Goal: Transaction & Acquisition: Purchase product/service

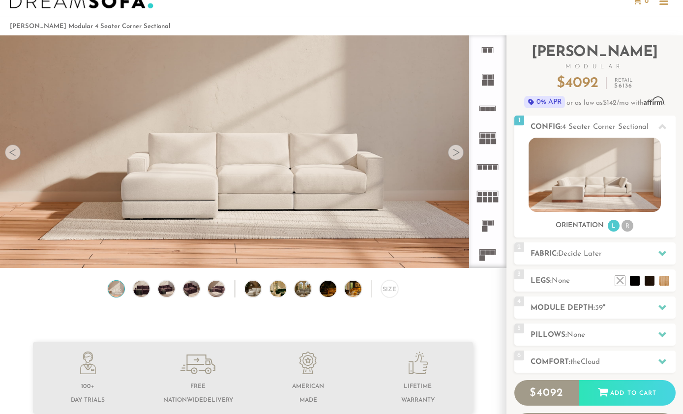
scroll to position [30, 0]
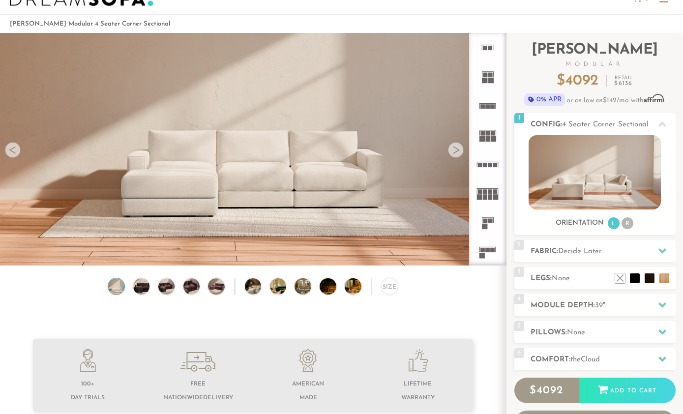
click at [626, 221] on li "R" at bounding box center [627, 223] width 12 height 12
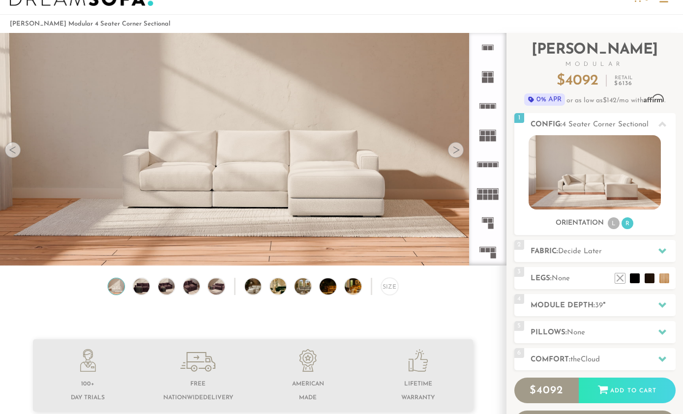
click at [457, 147] on div at bounding box center [456, 150] width 16 height 16
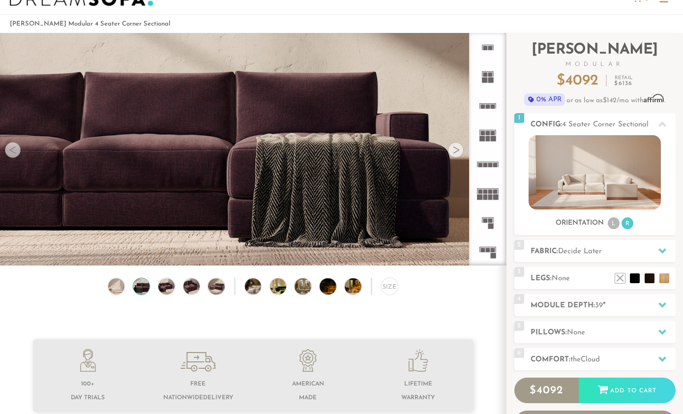
click at [459, 147] on div at bounding box center [456, 150] width 16 height 16
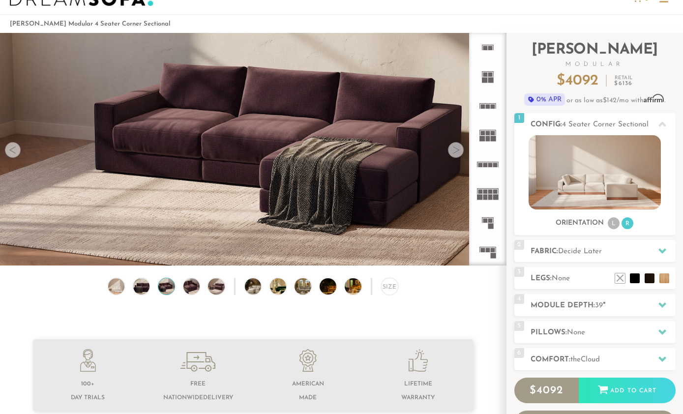
click at [455, 145] on div at bounding box center [456, 150] width 16 height 16
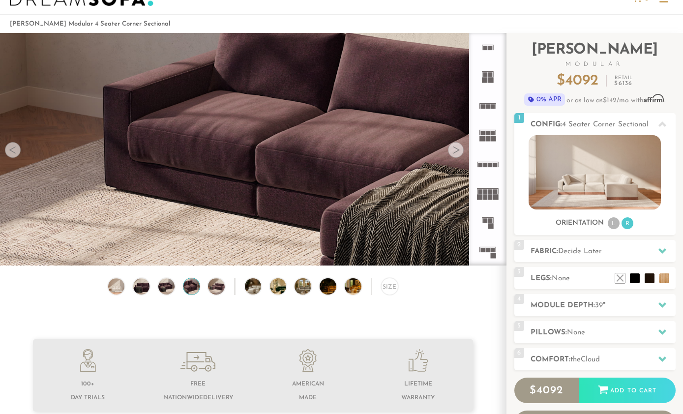
click at [612, 170] on img at bounding box center [594, 172] width 132 height 74
click at [19, 148] on div at bounding box center [13, 150] width 16 height 16
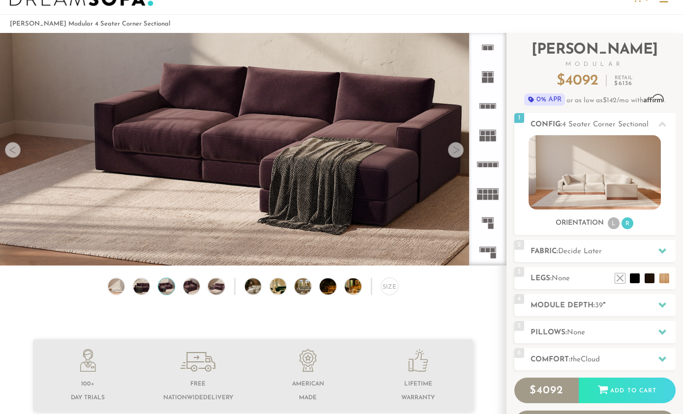
click at [606, 304] on h2 "Module Depth: 39 "" at bounding box center [602, 305] width 145 height 11
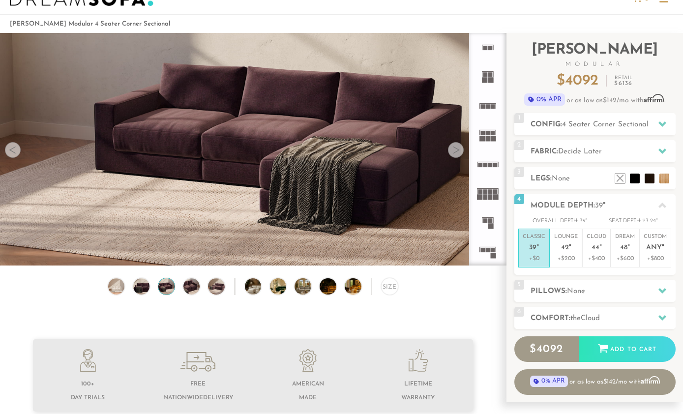
click at [658, 204] on icon at bounding box center [662, 206] width 8 height 8
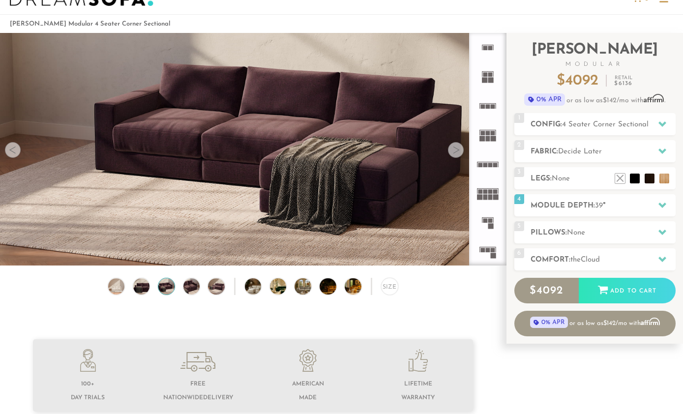
click at [662, 229] on icon at bounding box center [662, 232] width 8 height 8
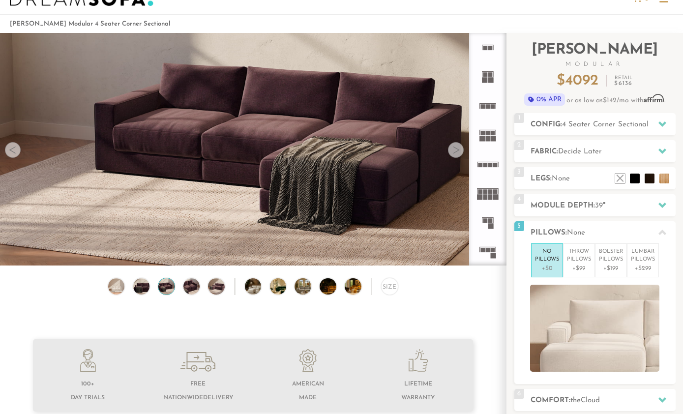
click at [651, 251] on p "Lumbar Pillows" at bounding box center [643, 256] width 24 height 16
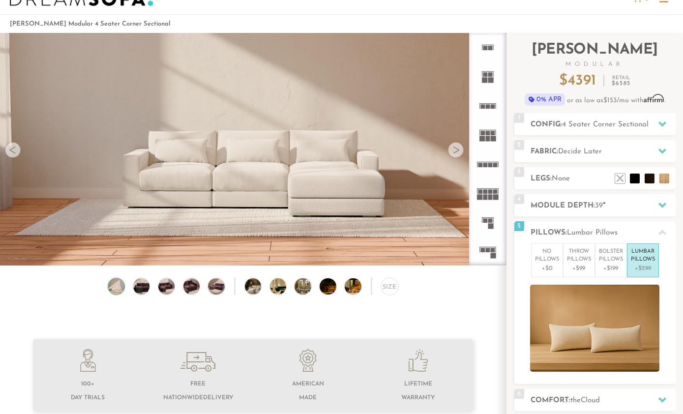
click at [610, 260] on p "Bolster Pillows" at bounding box center [611, 256] width 24 height 16
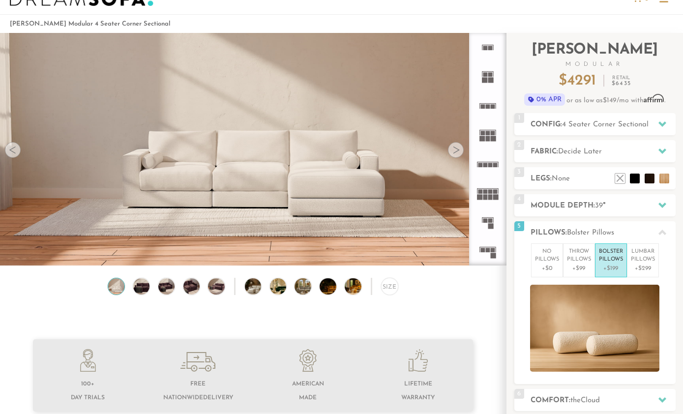
click at [579, 264] on p "+$99" at bounding box center [579, 268] width 24 height 9
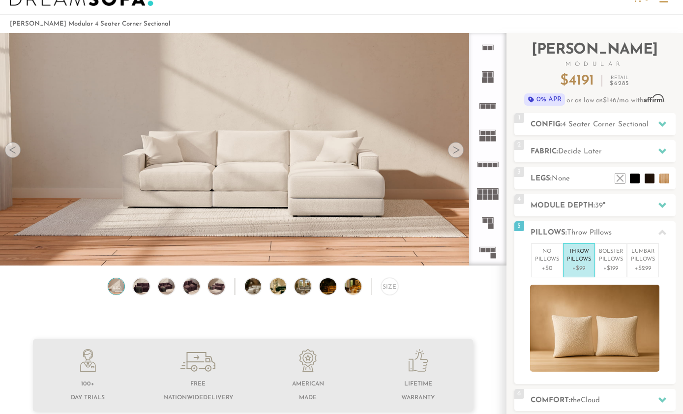
click at [660, 231] on icon at bounding box center [662, 233] width 8 height 8
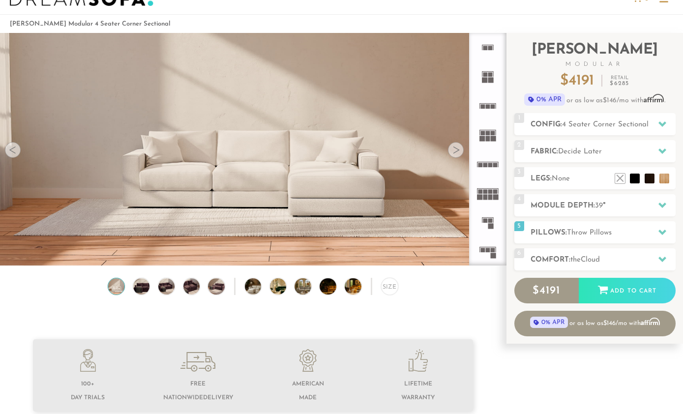
click at [662, 256] on icon at bounding box center [662, 259] width 8 height 8
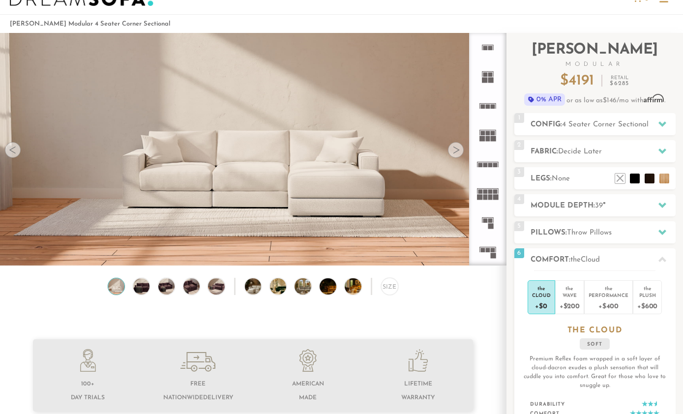
click at [654, 293] on div "Plush" at bounding box center [647, 294] width 20 height 7
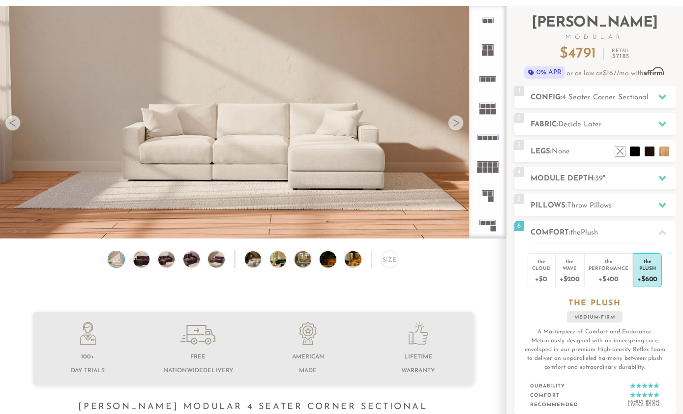
scroll to position [62, 0]
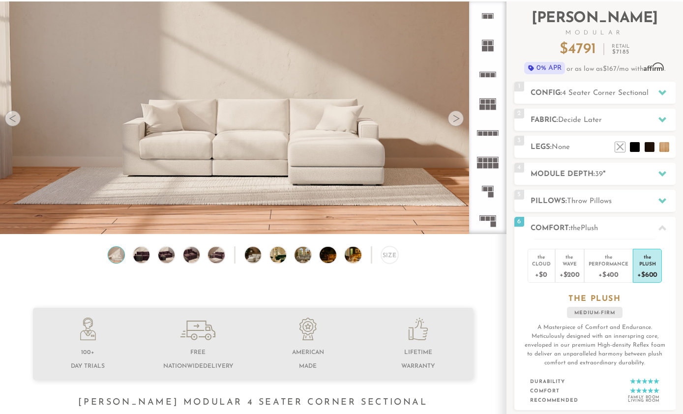
click at [612, 264] on div "Performance" at bounding box center [608, 263] width 40 height 7
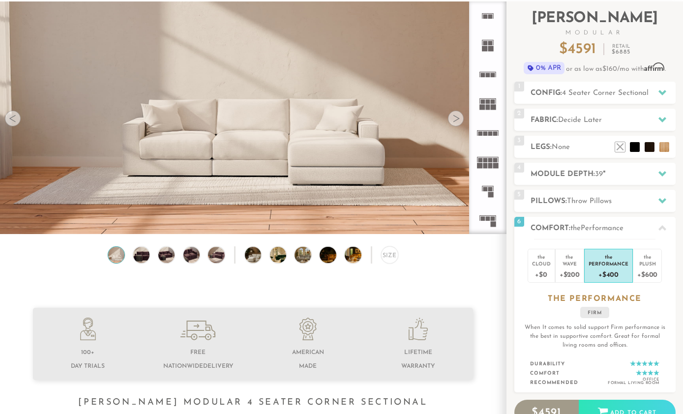
click at [571, 262] on div "Wave" at bounding box center [569, 263] width 20 height 7
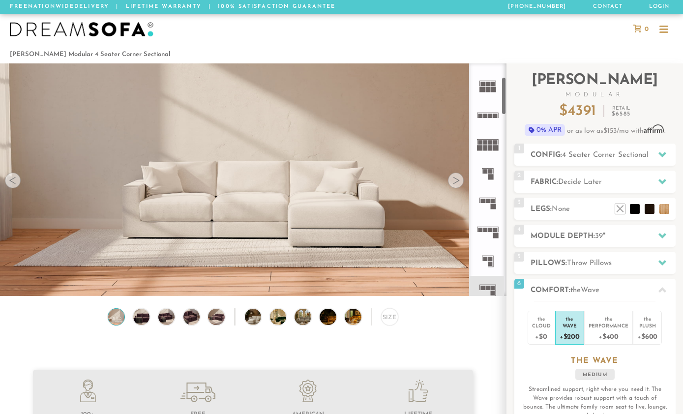
scroll to position [81, 0]
click at [487, 202] on rect at bounding box center [488, 200] width 4 height 4
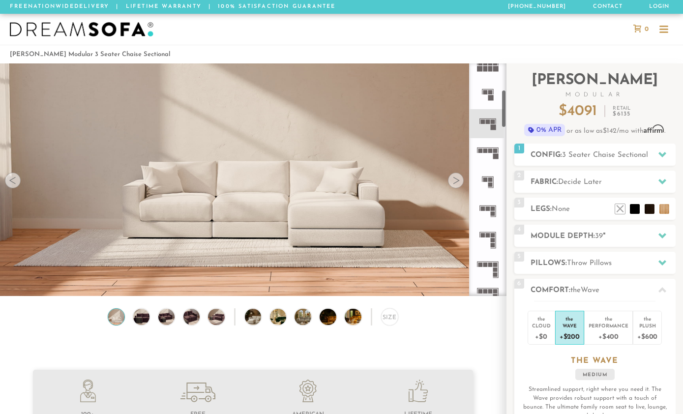
scroll to position [159, 0]
click at [492, 211] on icon at bounding box center [487, 210] width 29 height 29
click at [491, 211] on icon at bounding box center [487, 210] width 29 height 29
click at [489, 212] on icon at bounding box center [487, 210] width 29 height 29
click at [454, 179] on div at bounding box center [456, 181] width 16 height 16
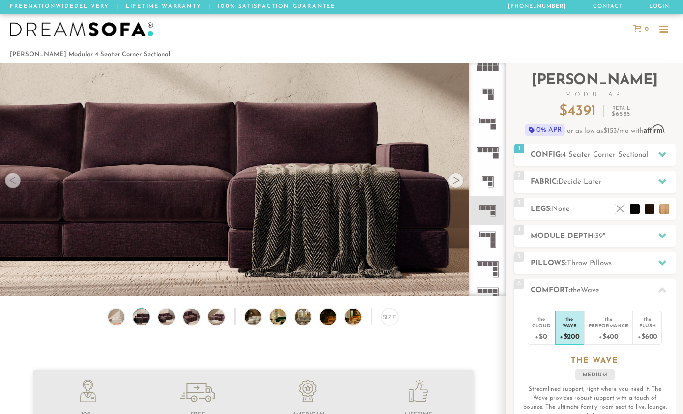
click at [455, 178] on div at bounding box center [456, 181] width 16 height 16
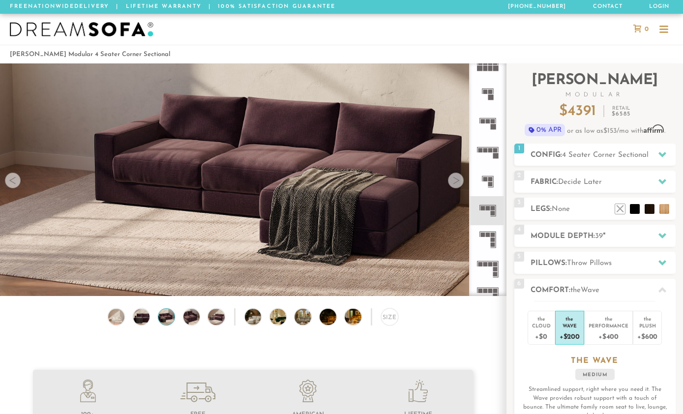
click at [454, 178] on div at bounding box center [456, 181] width 16 height 16
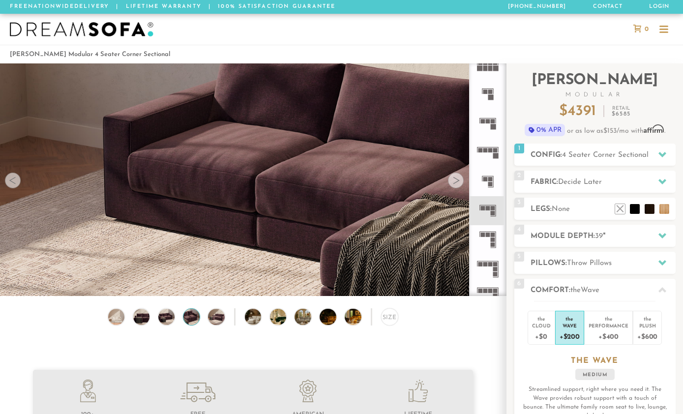
click at [458, 176] on div at bounding box center [456, 181] width 16 height 16
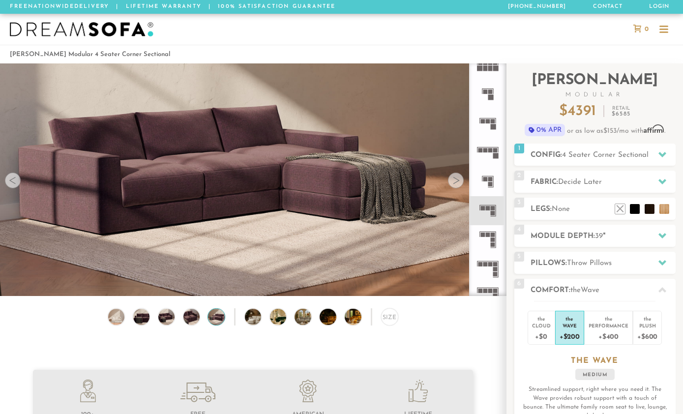
click at [457, 174] on div at bounding box center [456, 181] width 16 height 16
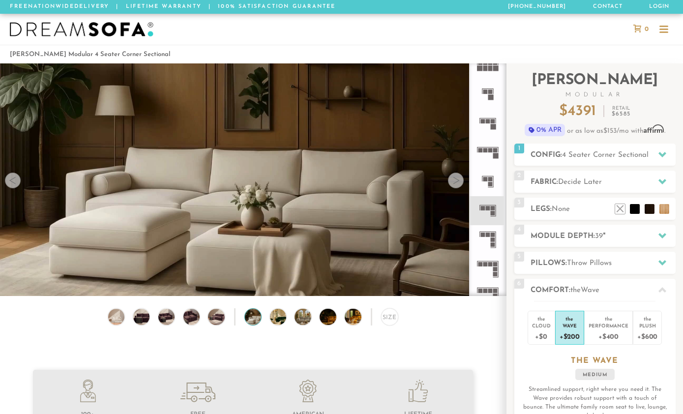
click at [458, 175] on div at bounding box center [456, 181] width 16 height 16
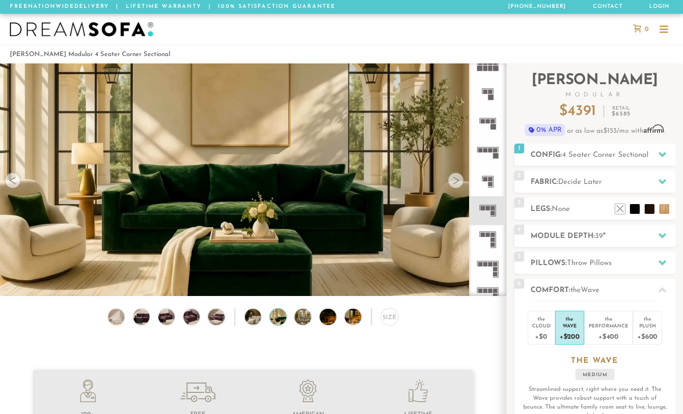
click at [460, 179] on div at bounding box center [456, 181] width 16 height 16
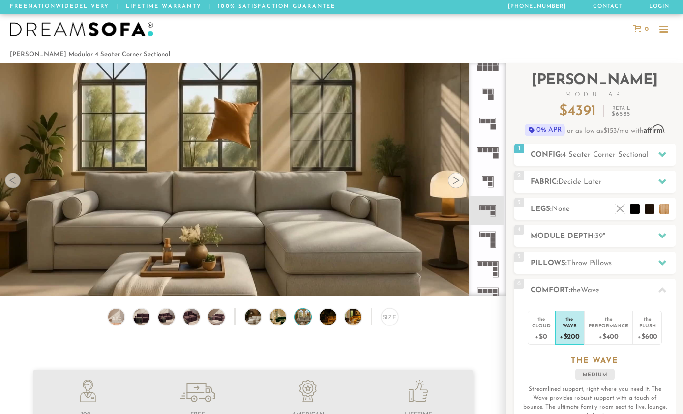
click at [459, 174] on div at bounding box center [456, 181] width 16 height 16
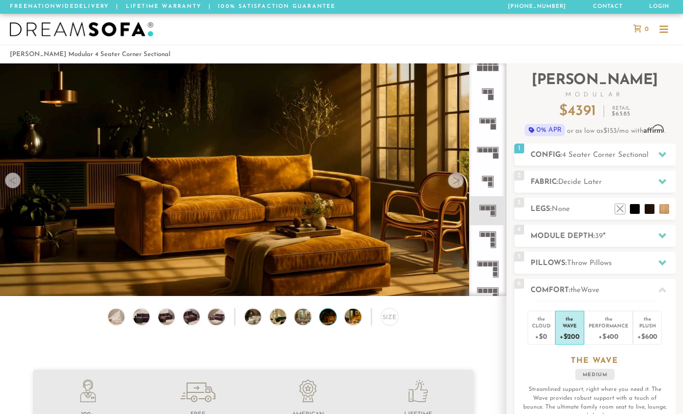
click at [461, 174] on div at bounding box center [456, 181] width 16 height 16
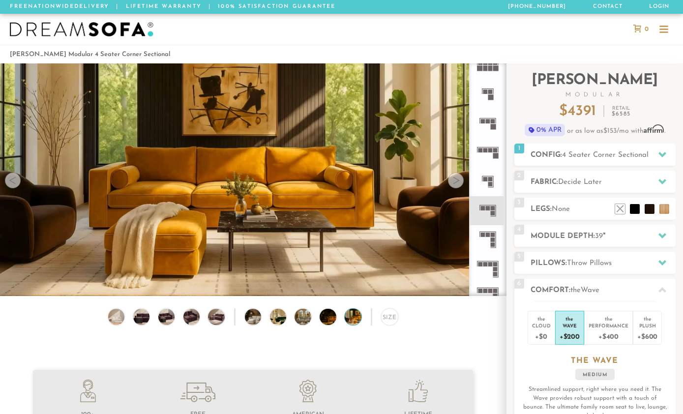
click at [459, 177] on div at bounding box center [456, 181] width 16 height 16
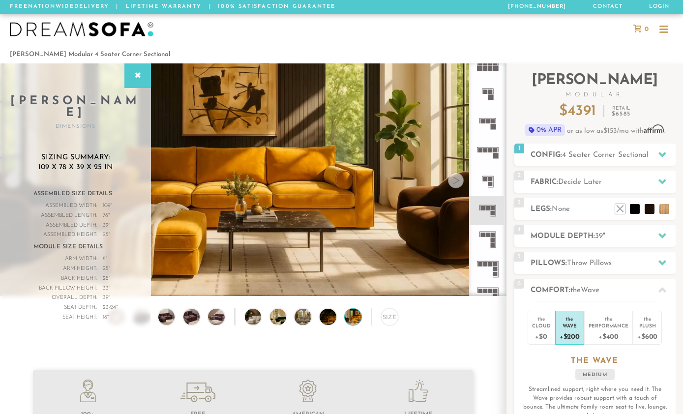
click at [657, 157] on div at bounding box center [662, 155] width 21 height 20
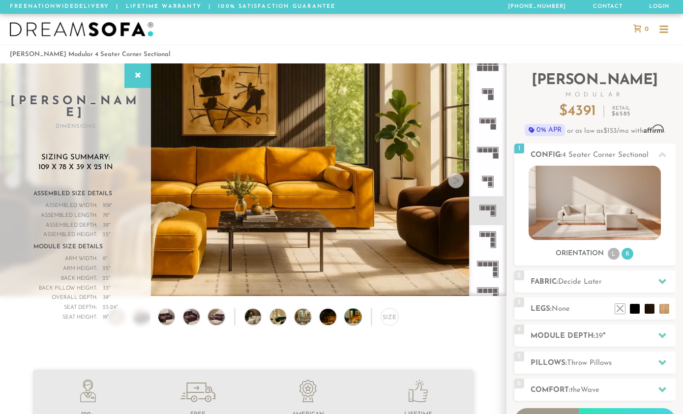
click at [611, 254] on li "L" at bounding box center [614, 254] width 12 height 12
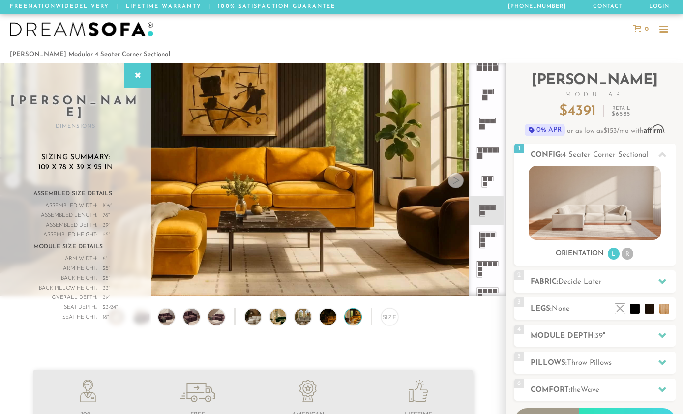
click at [629, 250] on li "R" at bounding box center [627, 254] width 12 height 12
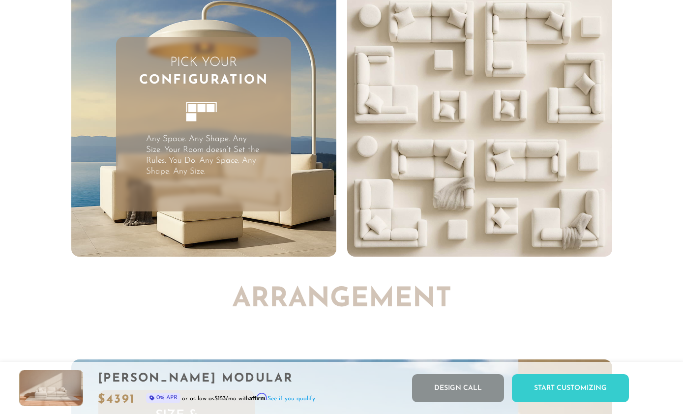
scroll to position [2378, 0]
click at [152, 162] on p "Any Space. Any Shape. Any Size. Your Room doesn’t Set the Rules. You Do. Any Sp…" at bounding box center [204, 155] width 116 height 43
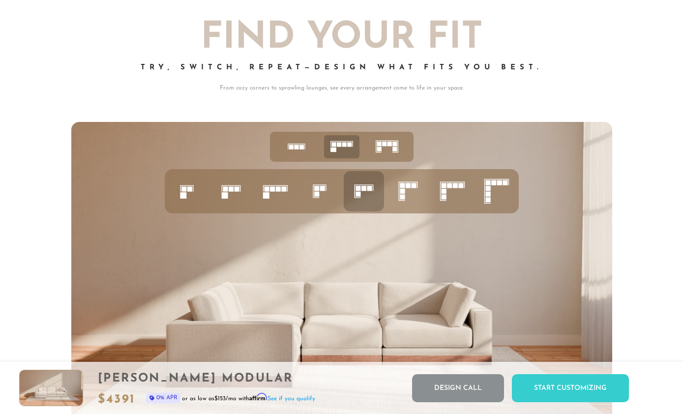
scroll to position [3658, 0]
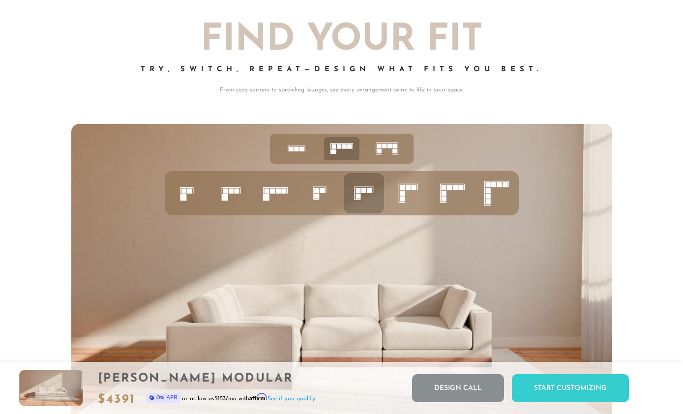
click at [268, 186] on icon at bounding box center [275, 192] width 33 height 33
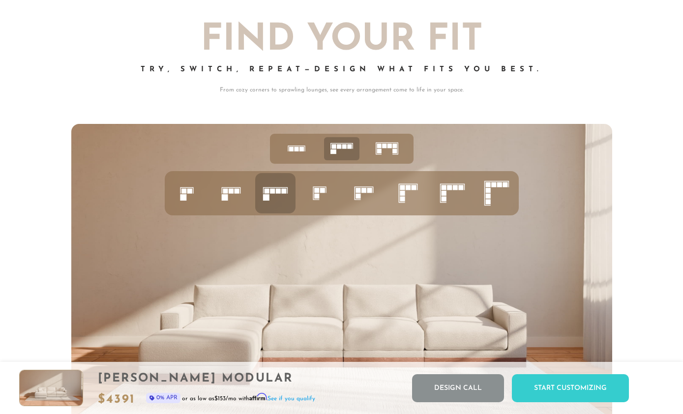
click at [380, 146] on rect at bounding box center [378, 146] width 4 height 4
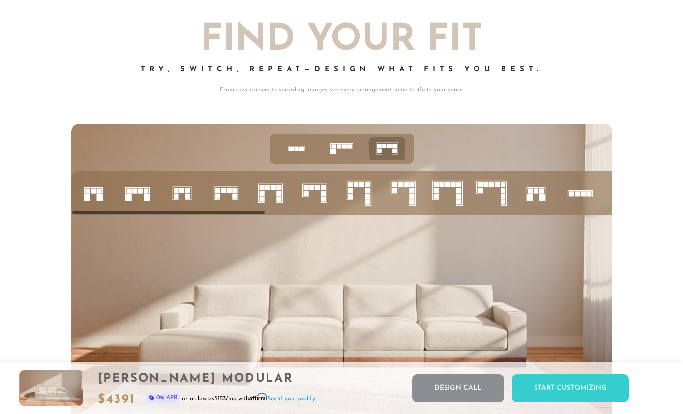
click at [219, 199] on rect at bounding box center [217, 196] width 5 height 5
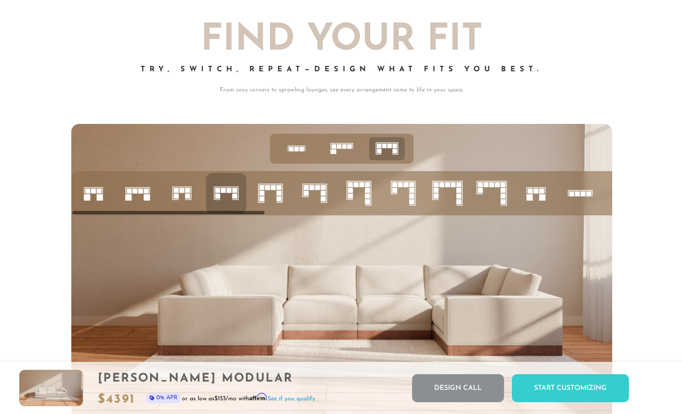
click at [135, 192] on rect at bounding box center [134, 191] width 5 height 5
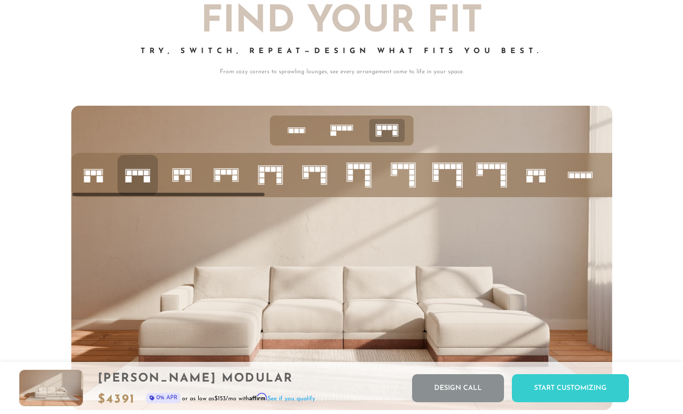
scroll to position [3676, 0]
click at [562, 402] on div "Start Customizing" at bounding box center [570, 388] width 117 height 28
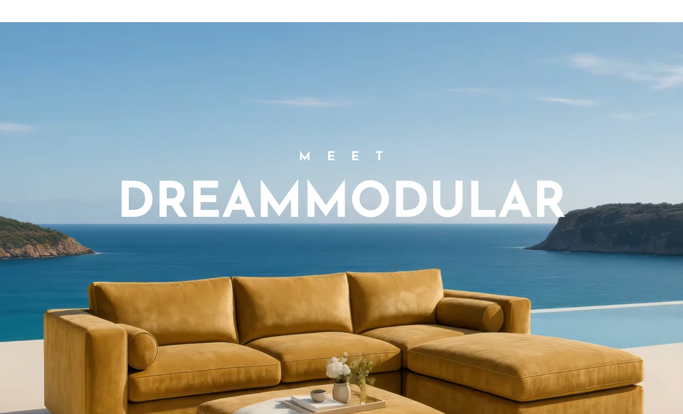
scroll to position [0, 0]
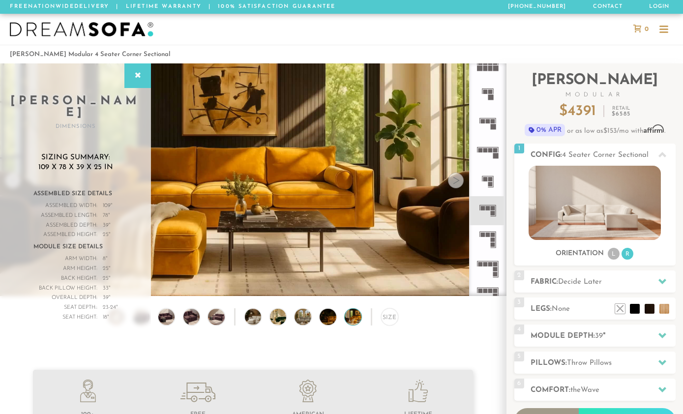
click at [654, 159] on div at bounding box center [662, 155] width 21 height 20
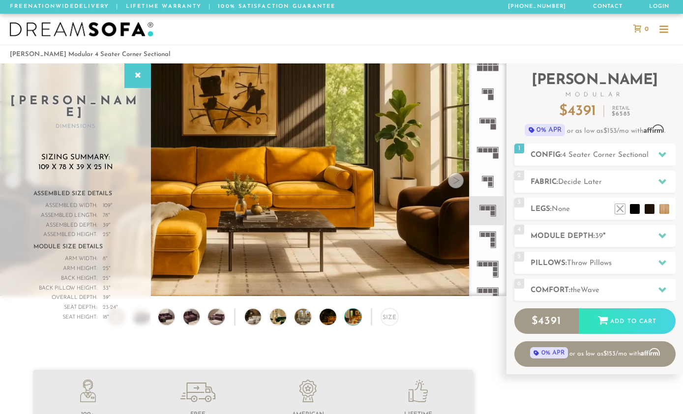
click at [659, 153] on icon at bounding box center [662, 154] width 8 height 5
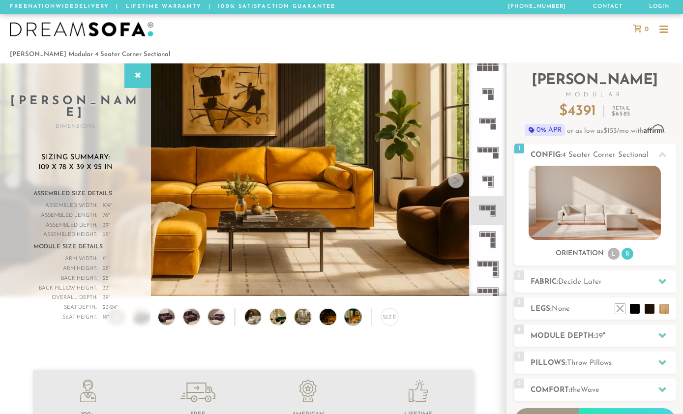
click at [136, 79] on icon at bounding box center [137, 76] width 11 height 8
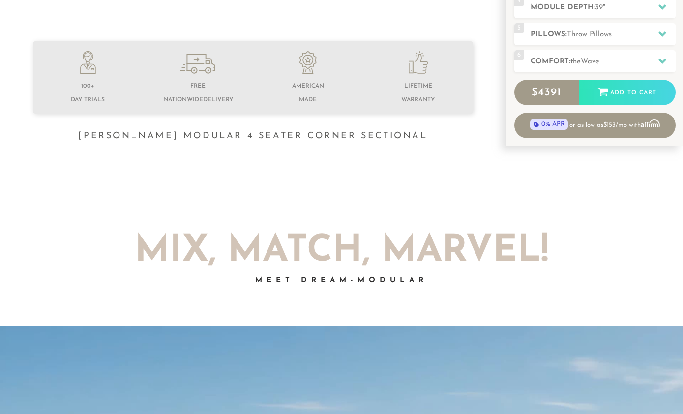
scroll to position [332, 0]
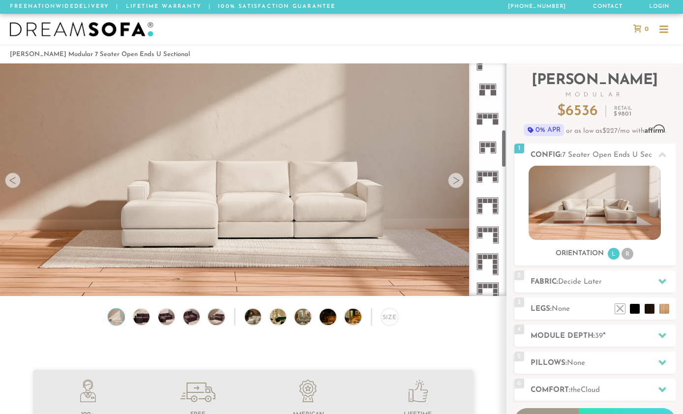
scroll to position [397, 0]
click at [480, 177] on rect at bounding box center [480, 179] width 4 height 4
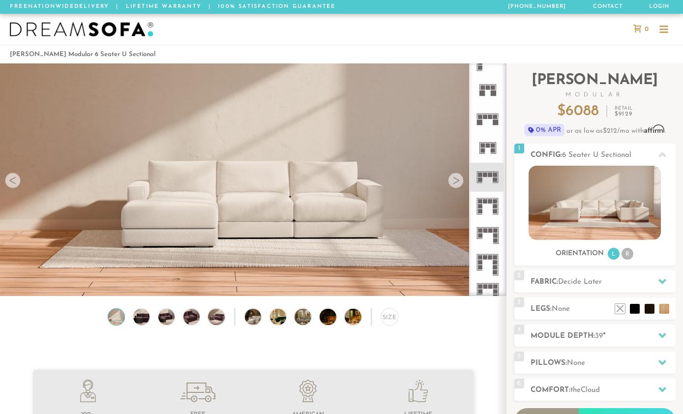
click at [492, 116] on icon at bounding box center [487, 118] width 29 height 29
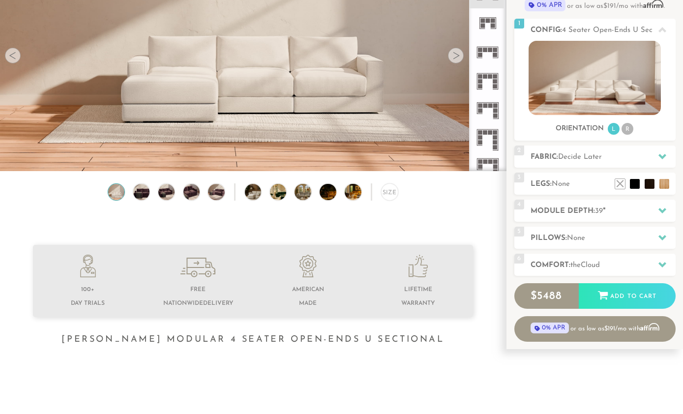
scroll to position [147, 0]
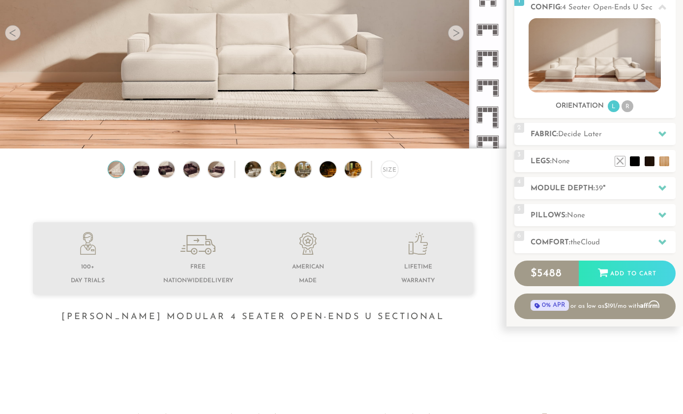
click at [661, 163] on li at bounding box center [664, 161] width 10 height 10
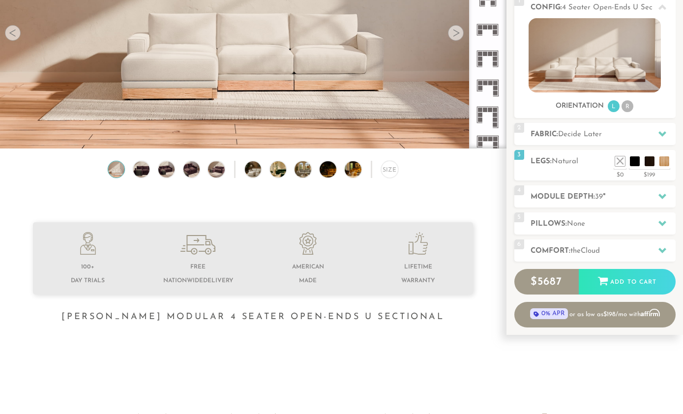
click at [615, 161] on li at bounding box center [620, 161] width 10 height 10
click at [646, 164] on li at bounding box center [649, 161] width 10 height 10
click at [586, 169] on div "3 Legs: Espresso $0 $199 Nailheads:" at bounding box center [594, 165] width 161 height 30
click at [630, 165] on li at bounding box center [635, 161] width 10 height 10
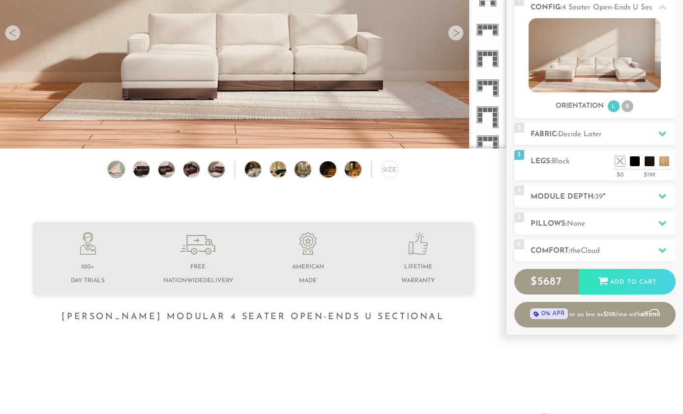
click at [658, 198] on icon at bounding box center [662, 196] width 8 height 8
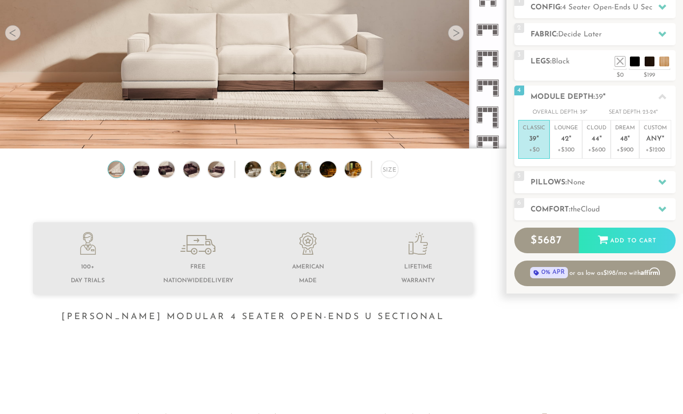
click at [567, 139] on span "42" at bounding box center [565, 139] width 8 height 8
click at [665, 182] on icon at bounding box center [662, 182] width 8 height 8
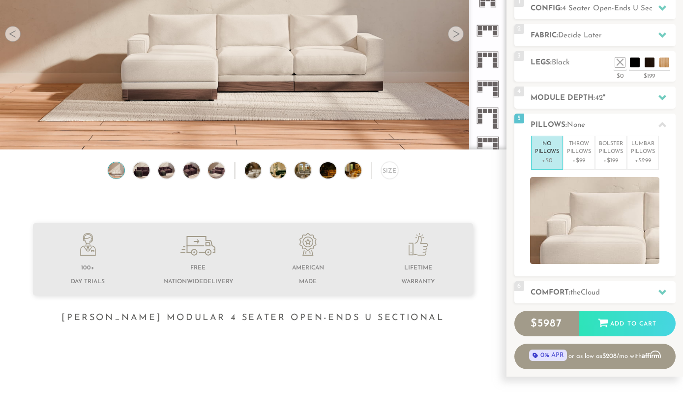
scroll to position [145, 0]
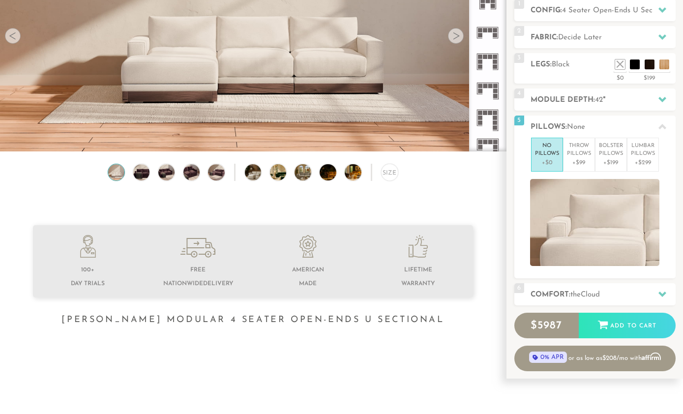
click at [661, 291] on icon at bounding box center [662, 293] width 8 height 5
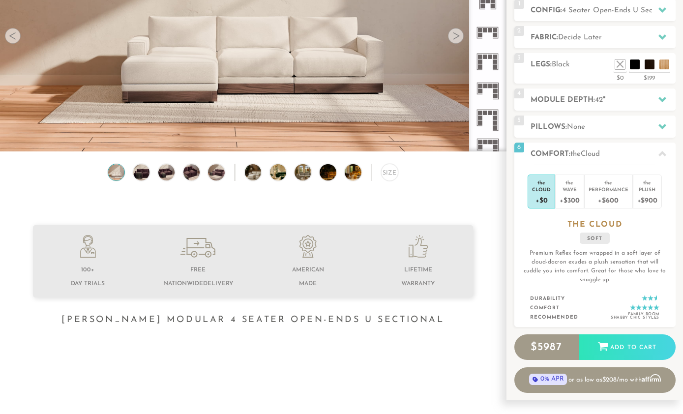
click at [569, 190] on div "Wave" at bounding box center [569, 189] width 20 height 7
click at [550, 196] on div "+$0" at bounding box center [541, 200] width 19 height 14
click at [569, 193] on div "+$300" at bounding box center [569, 200] width 20 height 14
click at [609, 194] on div "+$600" at bounding box center [608, 200] width 40 height 14
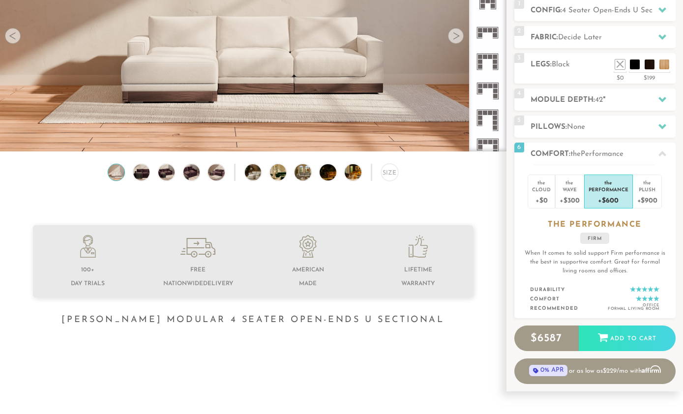
click at [648, 191] on div "Plush" at bounding box center [647, 189] width 20 height 7
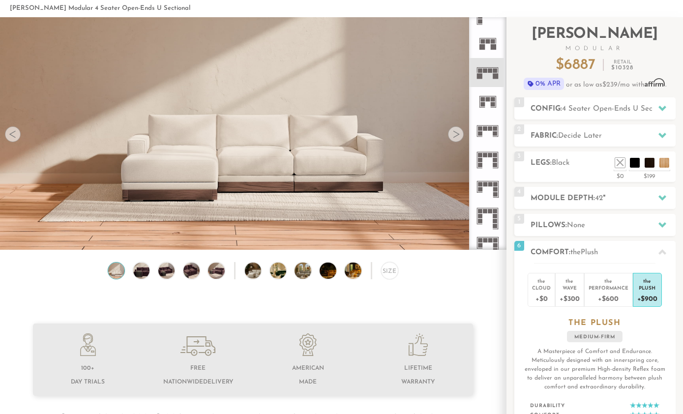
scroll to position [0, 0]
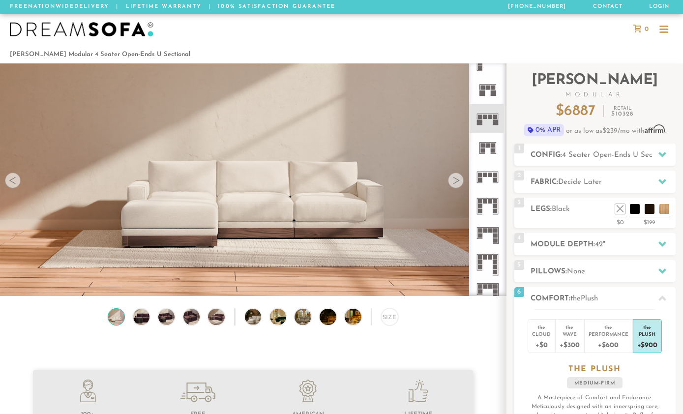
click at [666, 157] on div at bounding box center [662, 155] width 21 height 20
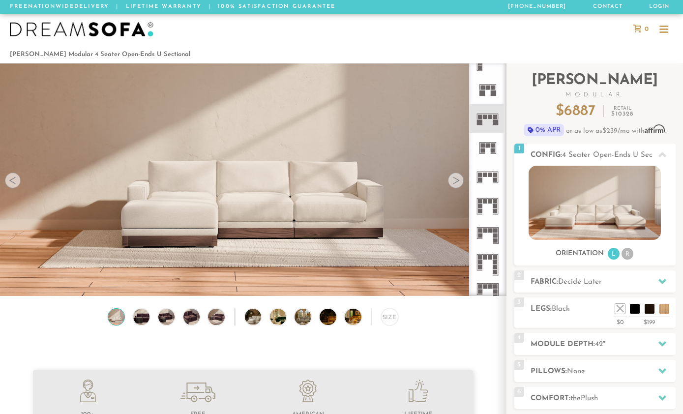
click at [16, 175] on div at bounding box center [13, 181] width 16 height 16
click at [20, 185] on video at bounding box center [253, 149] width 506 height 253
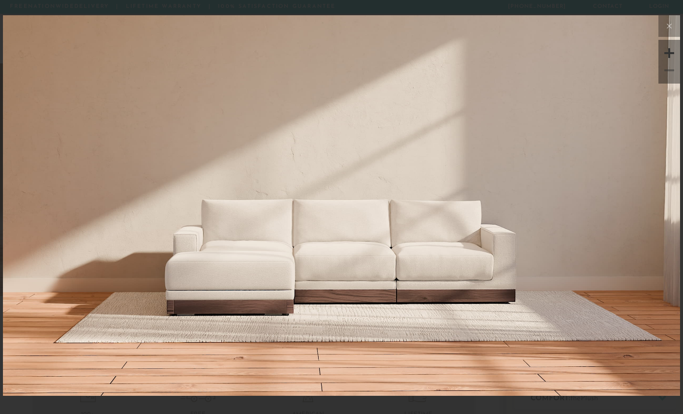
click at [668, 27] on icon at bounding box center [669, 26] width 12 height 12
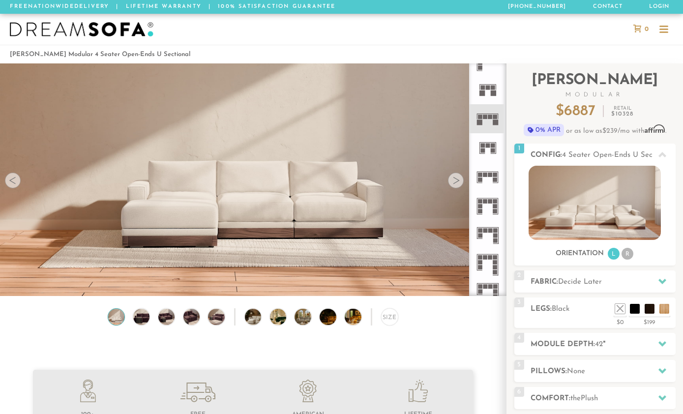
click at [458, 181] on div at bounding box center [456, 181] width 16 height 16
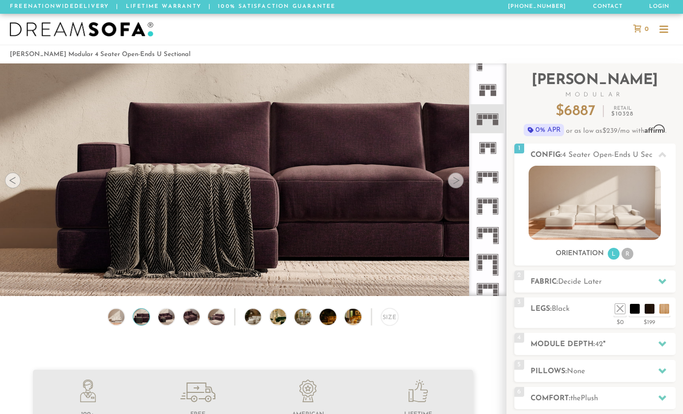
click at [396, 315] on div "Size" at bounding box center [389, 316] width 17 height 17
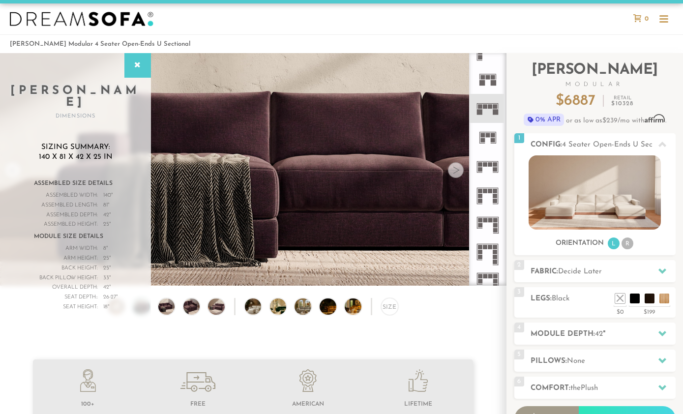
scroll to position [11, 0]
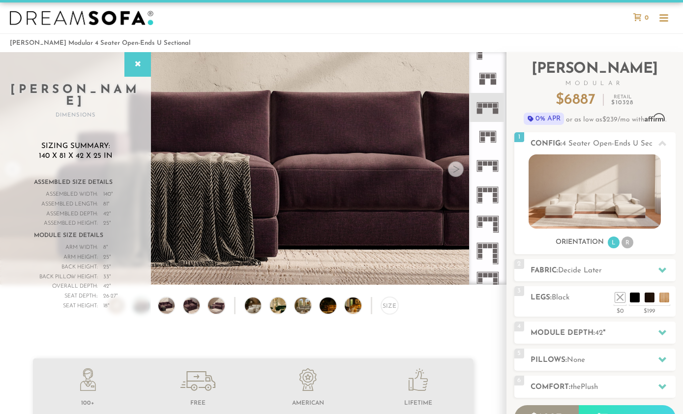
click at [139, 70] on div at bounding box center [137, 64] width 27 height 25
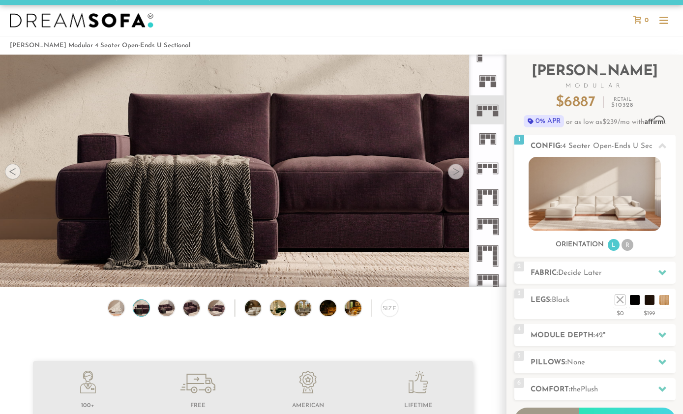
scroll to position [10, 0]
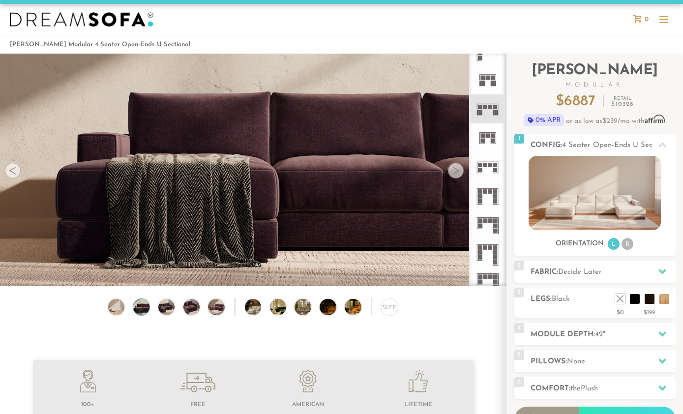
click at [455, 170] on div at bounding box center [456, 171] width 16 height 16
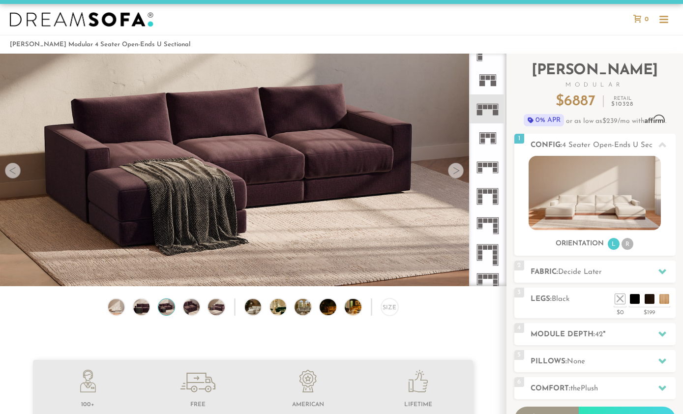
click at [453, 170] on div at bounding box center [456, 171] width 16 height 16
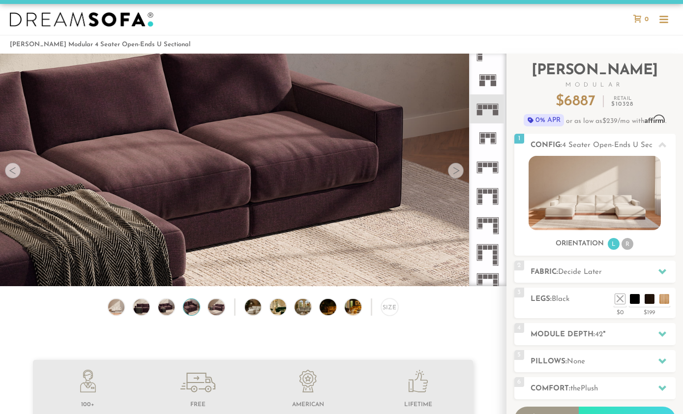
click at [453, 173] on div at bounding box center [456, 171] width 16 height 16
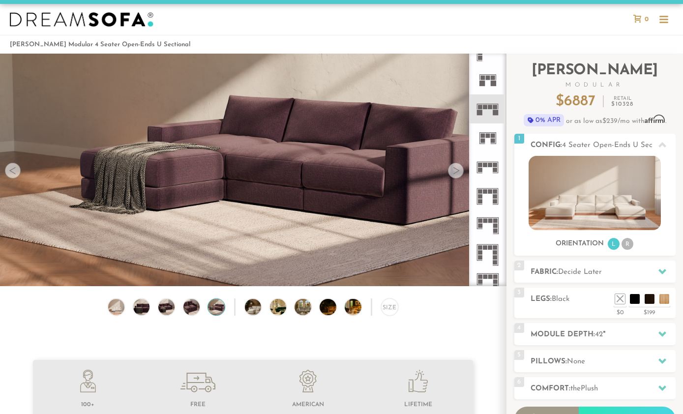
click at [457, 169] on div at bounding box center [456, 171] width 16 height 16
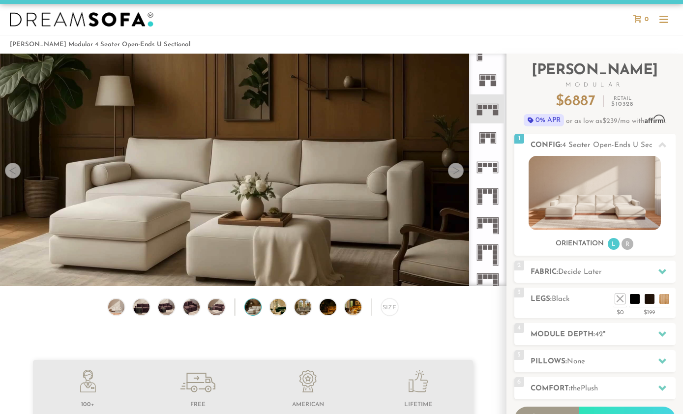
click at [451, 173] on div at bounding box center [456, 171] width 16 height 16
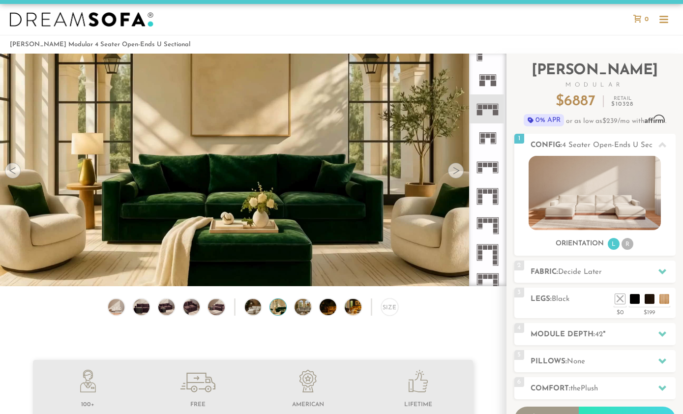
click at [460, 168] on div at bounding box center [456, 171] width 16 height 16
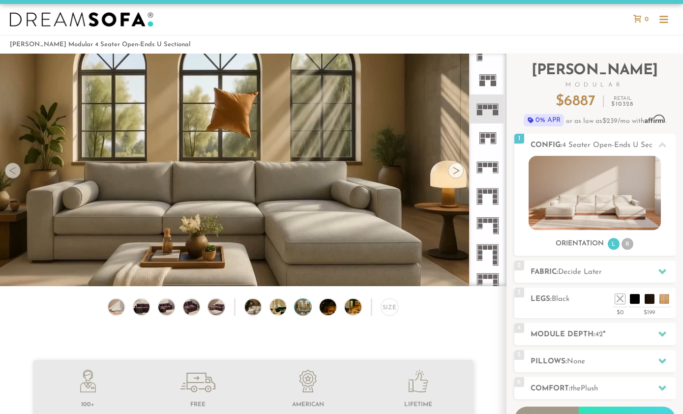
click at [459, 165] on div at bounding box center [456, 171] width 16 height 16
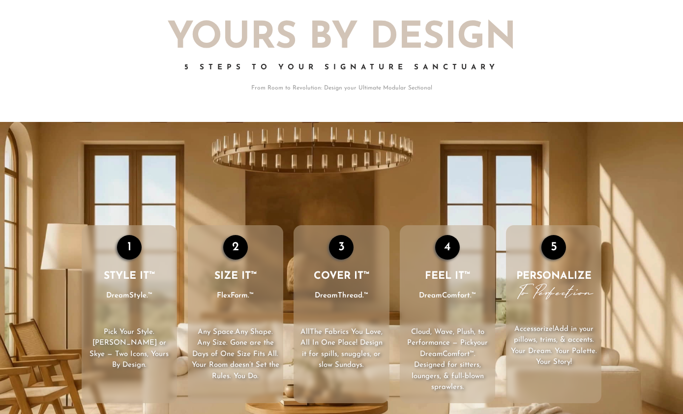
scroll to position [1191, 0]
